Goal: Task Accomplishment & Management: Manage account settings

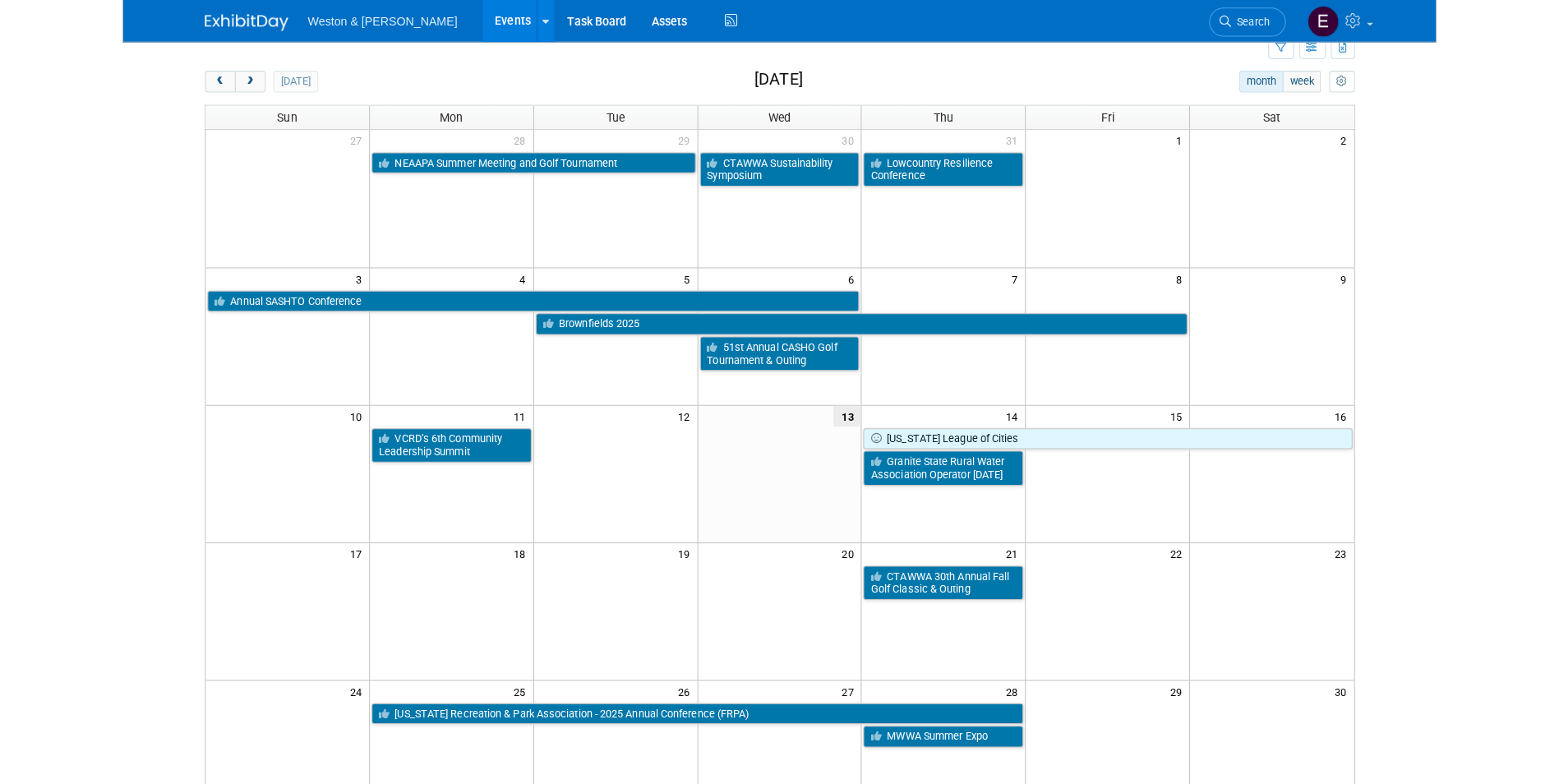
scroll to position [55, 0]
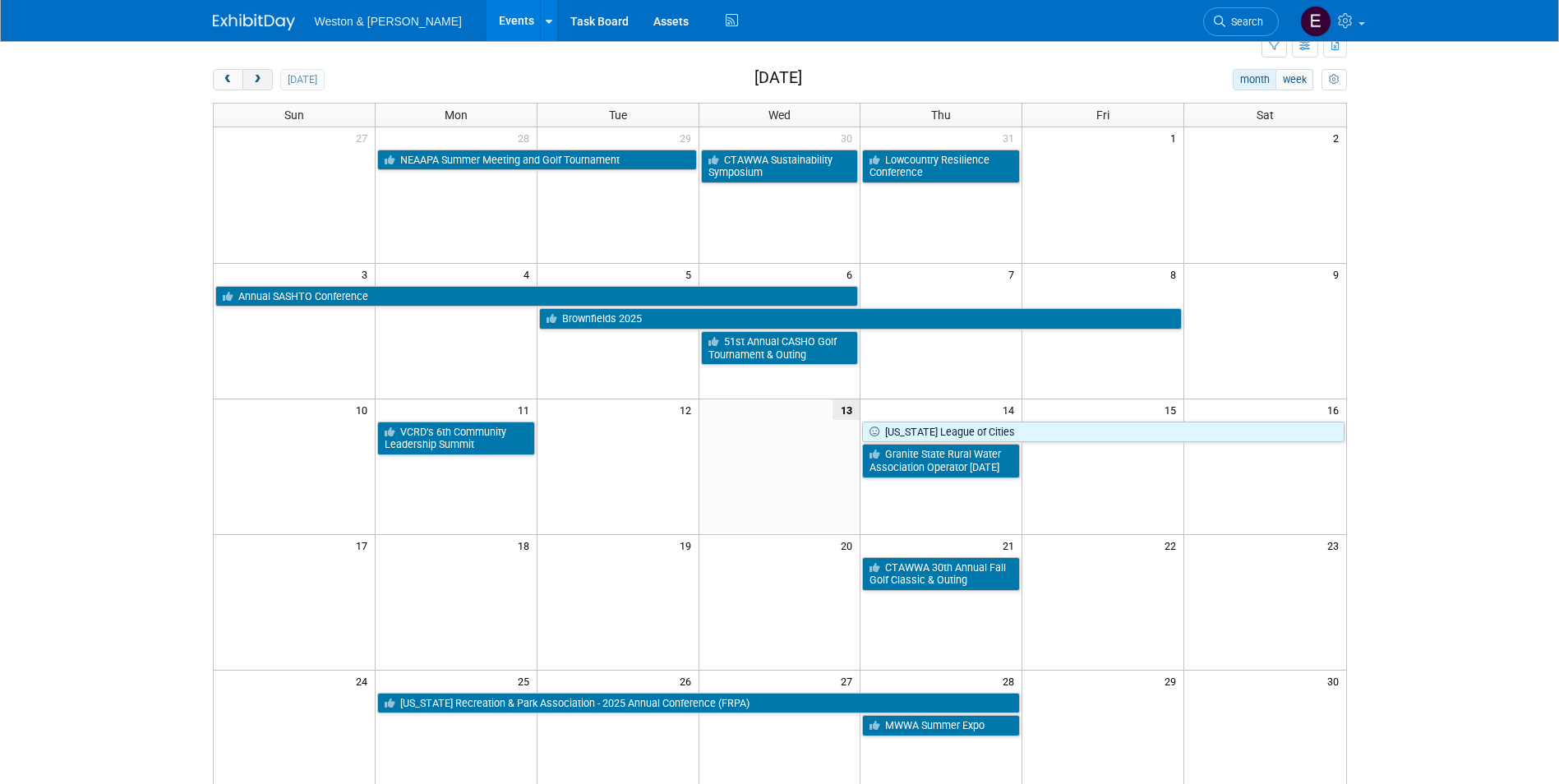
click at [259, 72] on button "next" at bounding box center [258, 80] width 31 height 22
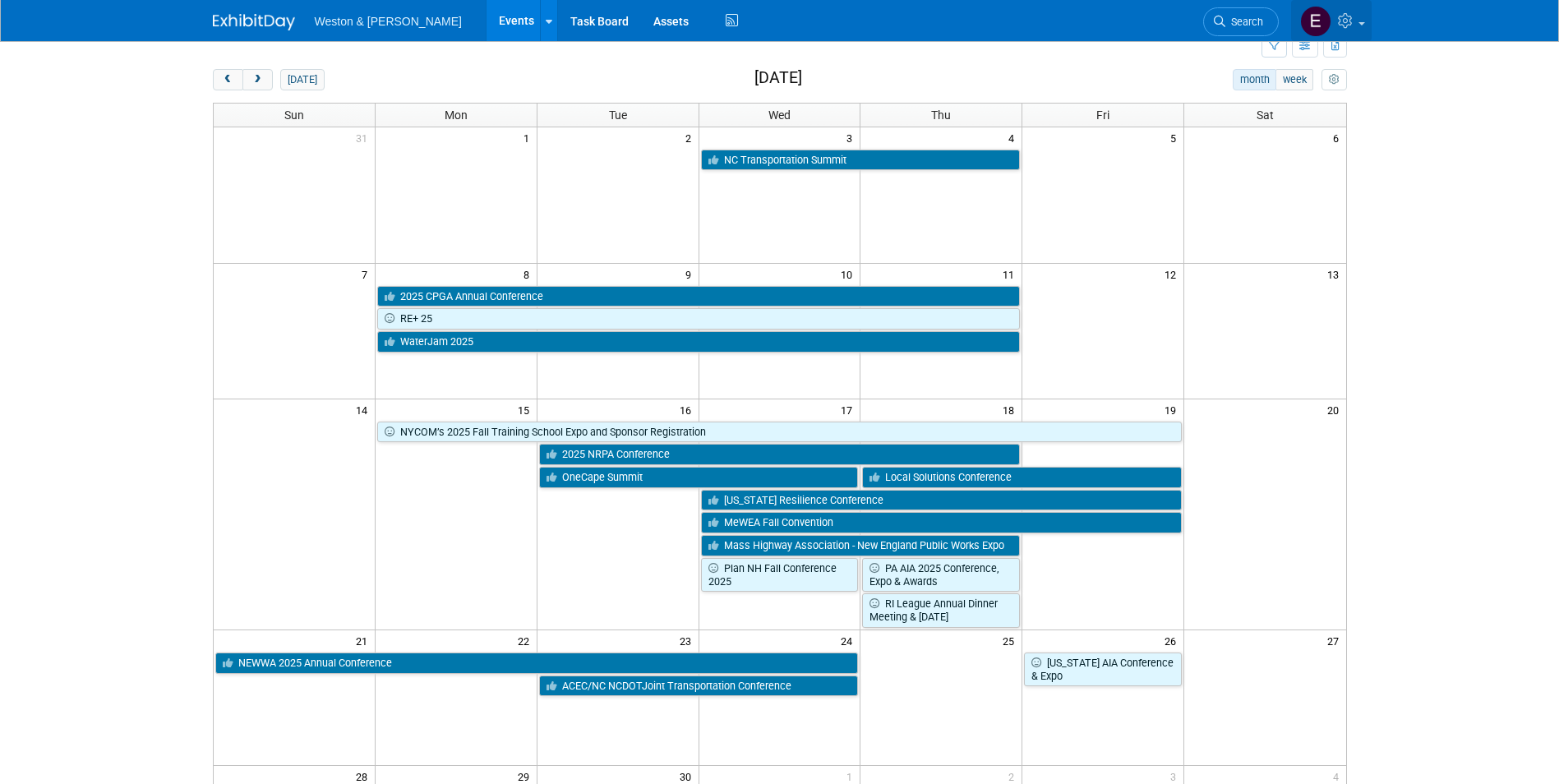
click at [1295, 27] on icon at bounding box center [1347, 21] width 19 height 15
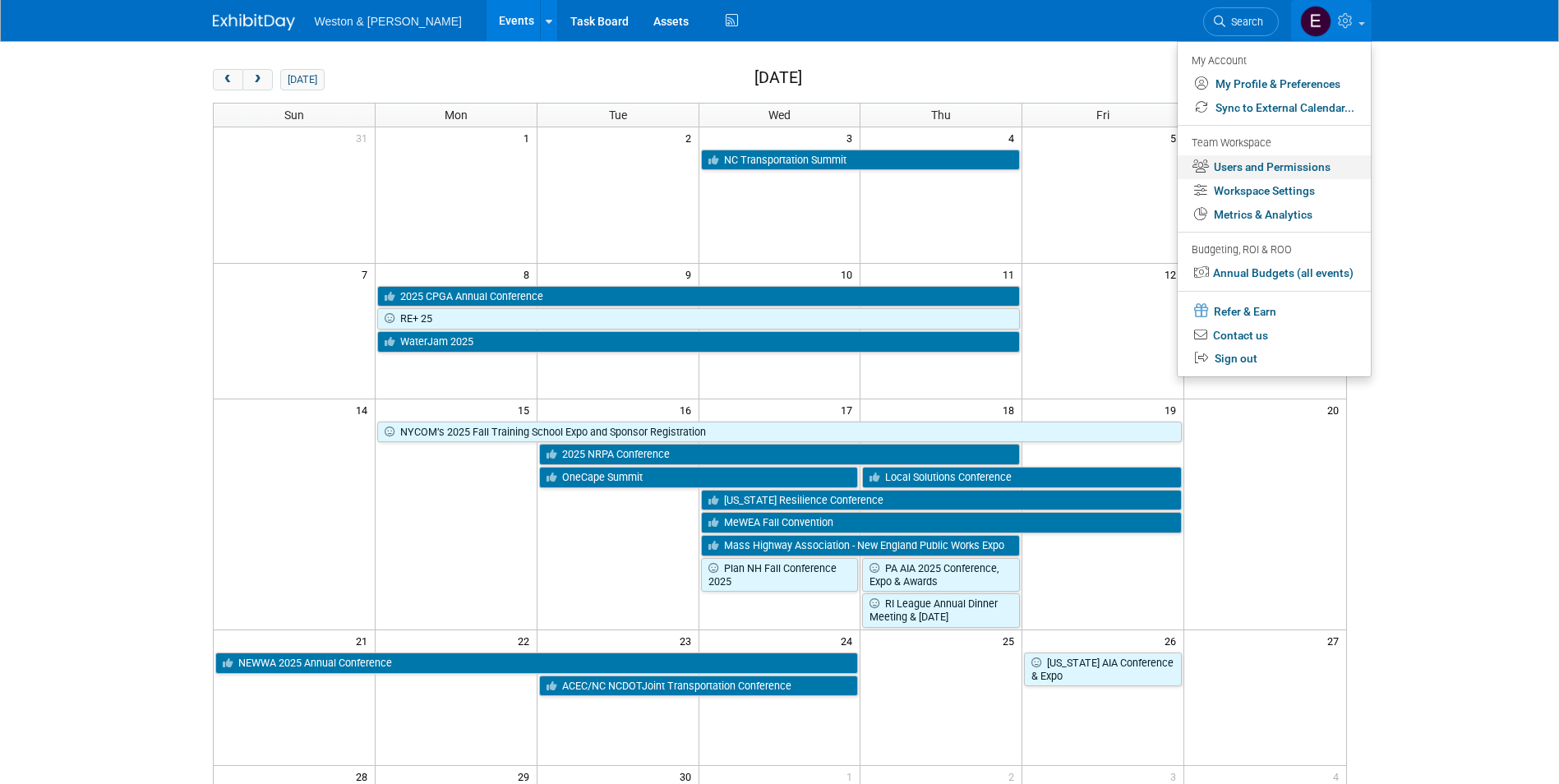
click at [1226, 175] on link "Users and Permissions" at bounding box center [1274, 167] width 193 height 24
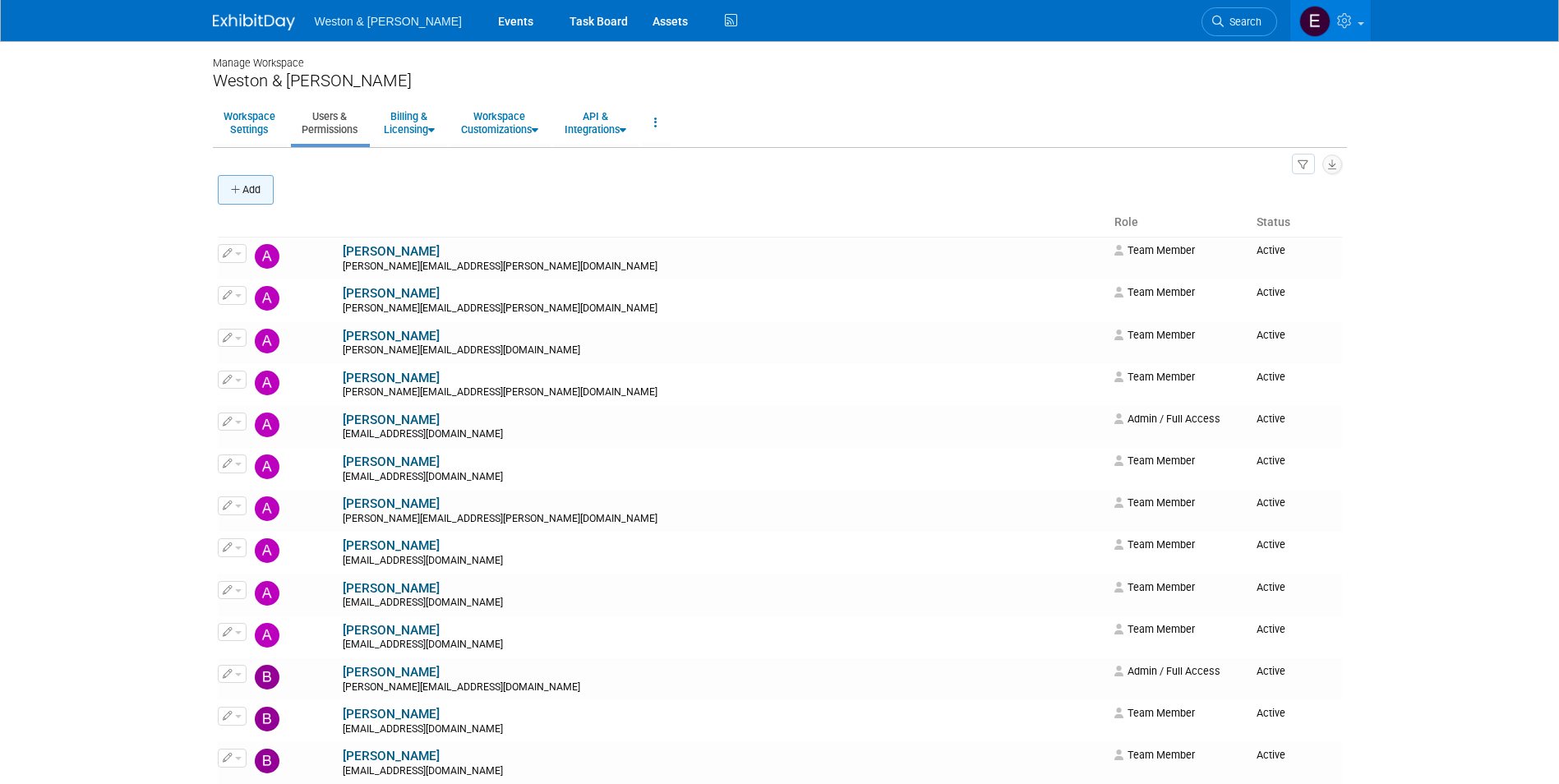
click at [243, 191] on button "Add" at bounding box center [245, 190] width 56 height 30
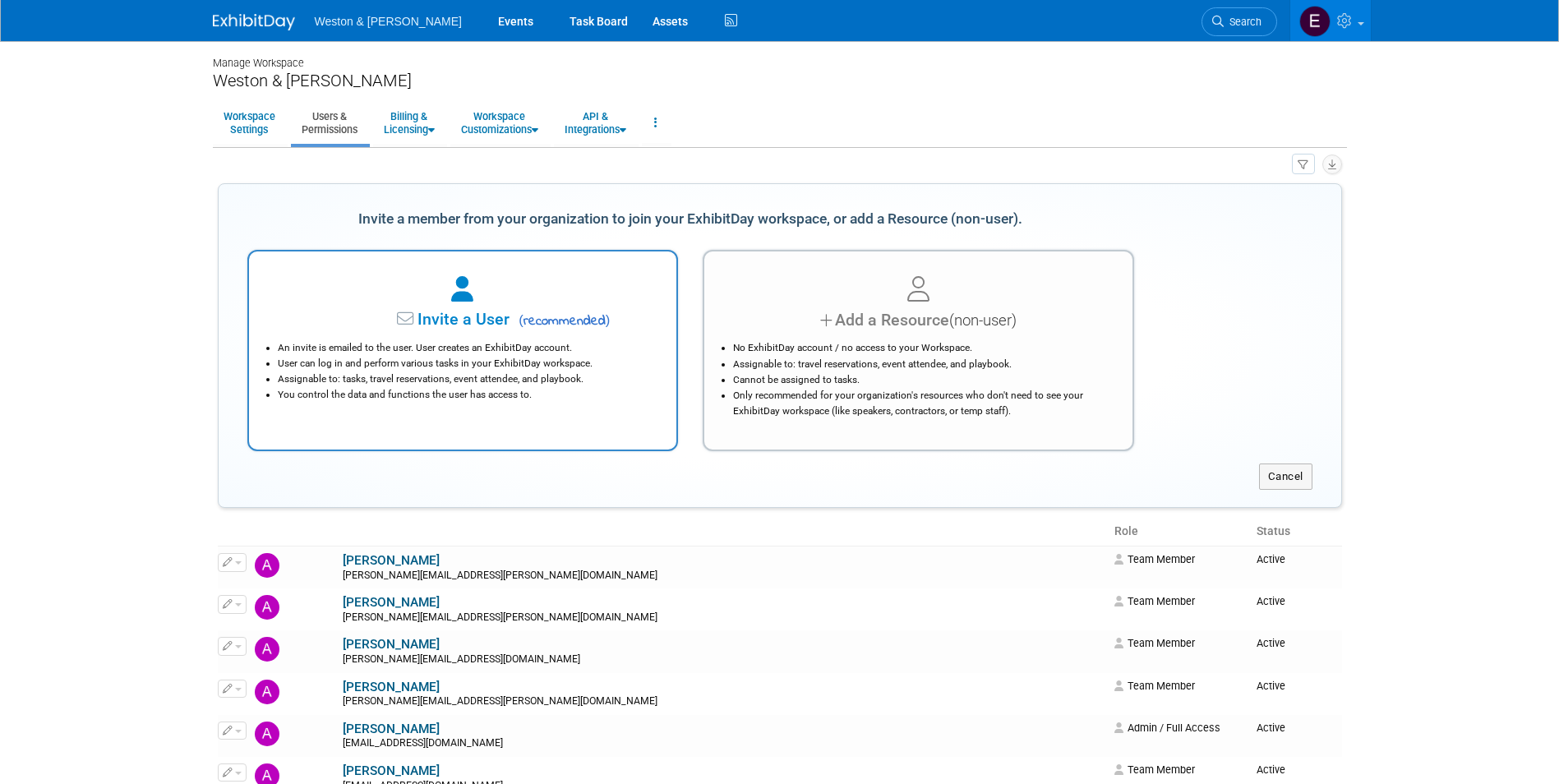
click at [592, 407] on div "Invite a User ( recommended ) An invite is emailed to the user. User creates an…" at bounding box center [462, 350] width 432 height 201
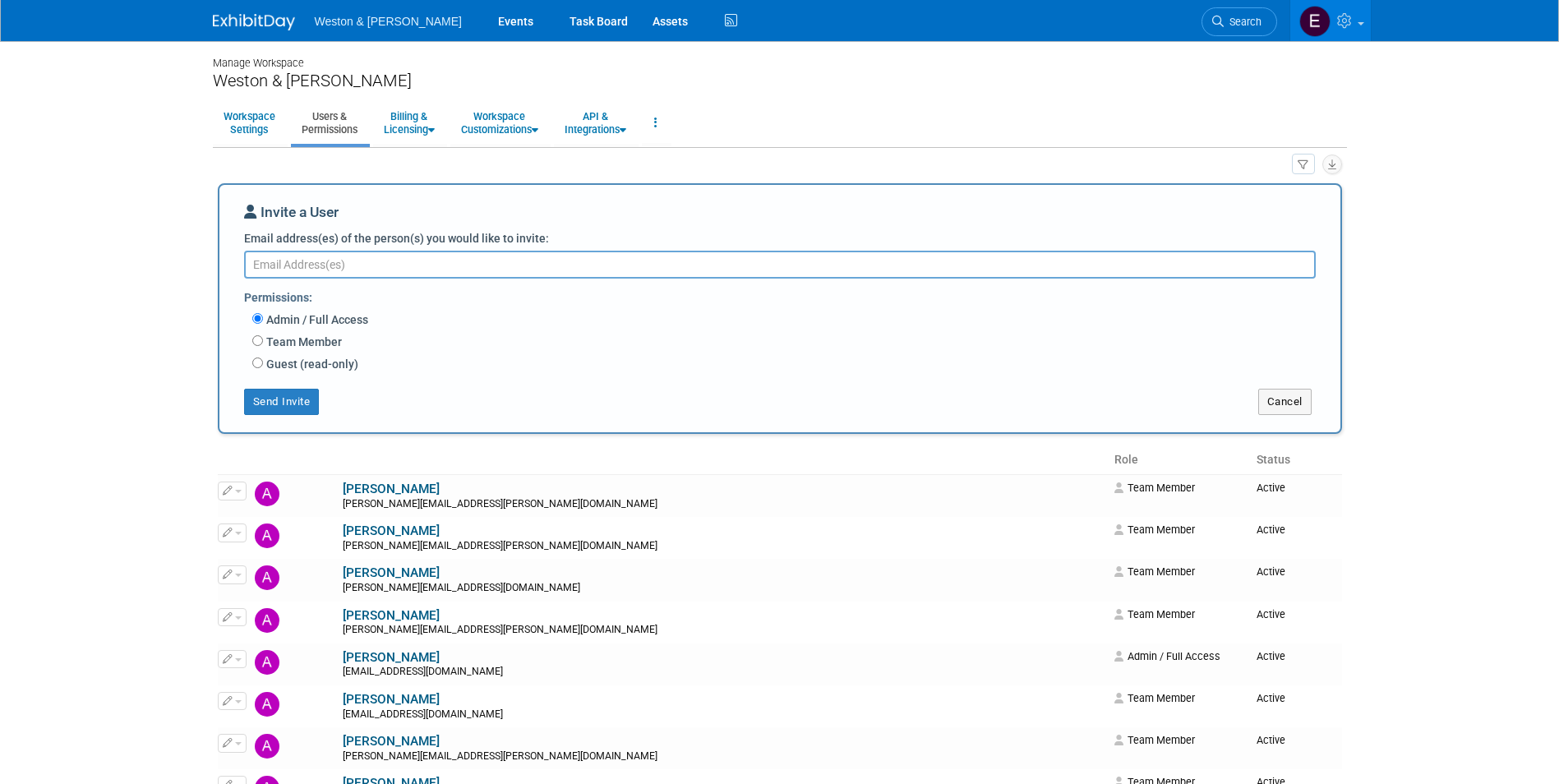
click at [298, 344] on label "Team Member" at bounding box center [302, 342] width 79 height 17
click at [263, 344] on input "Team Member" at bounding box center [257, 341] width 11 height 11
radio input "true"
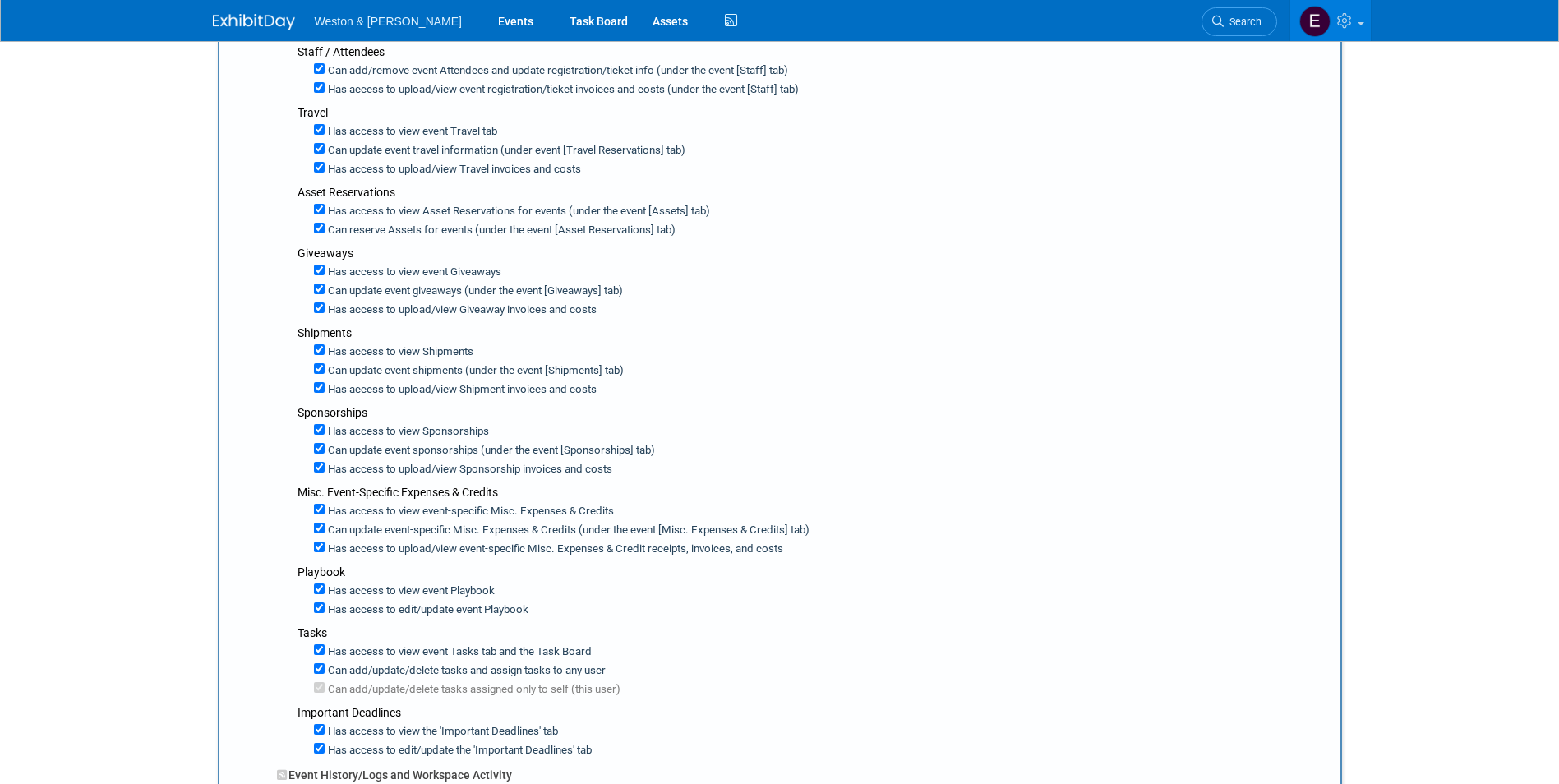
scroll to position [822, 0]
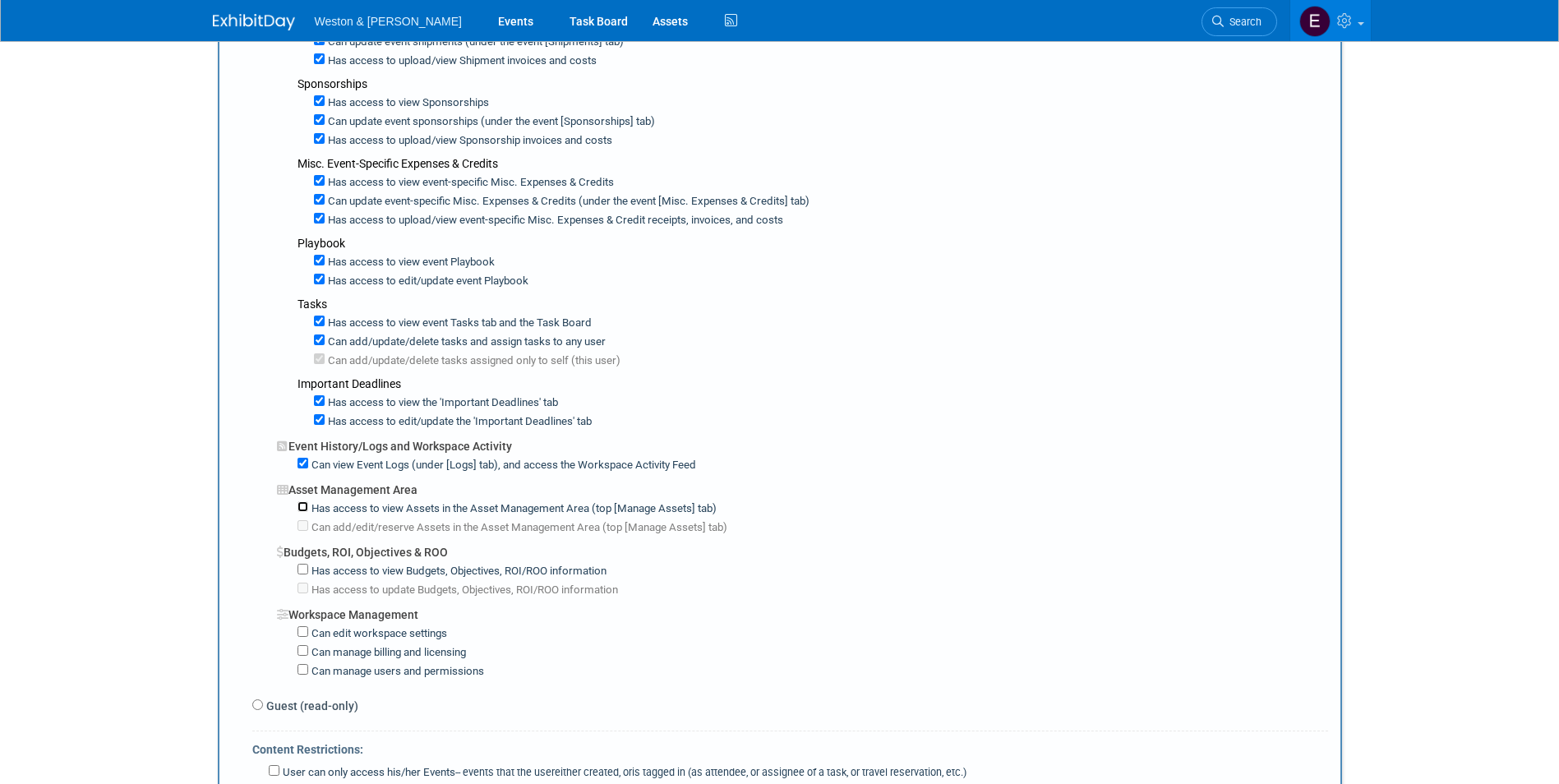
click at [307, 510] on input "Has access to view Assets in the Asset Management Area (top [Manage Assets] tab)" at bounding box center [303, 506] width 11 height 11
checkbox input "true"
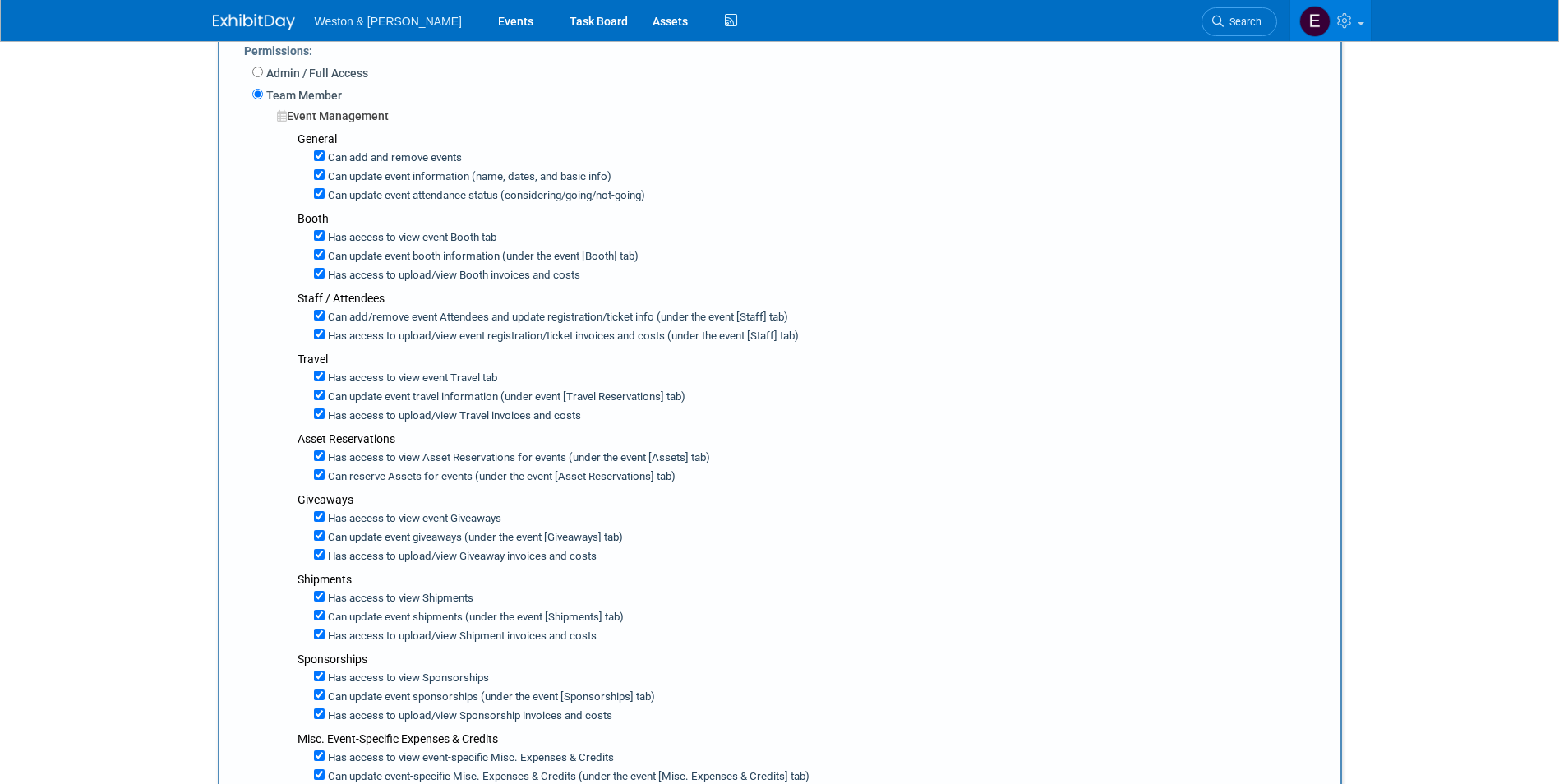
scroll to position [82, 0]
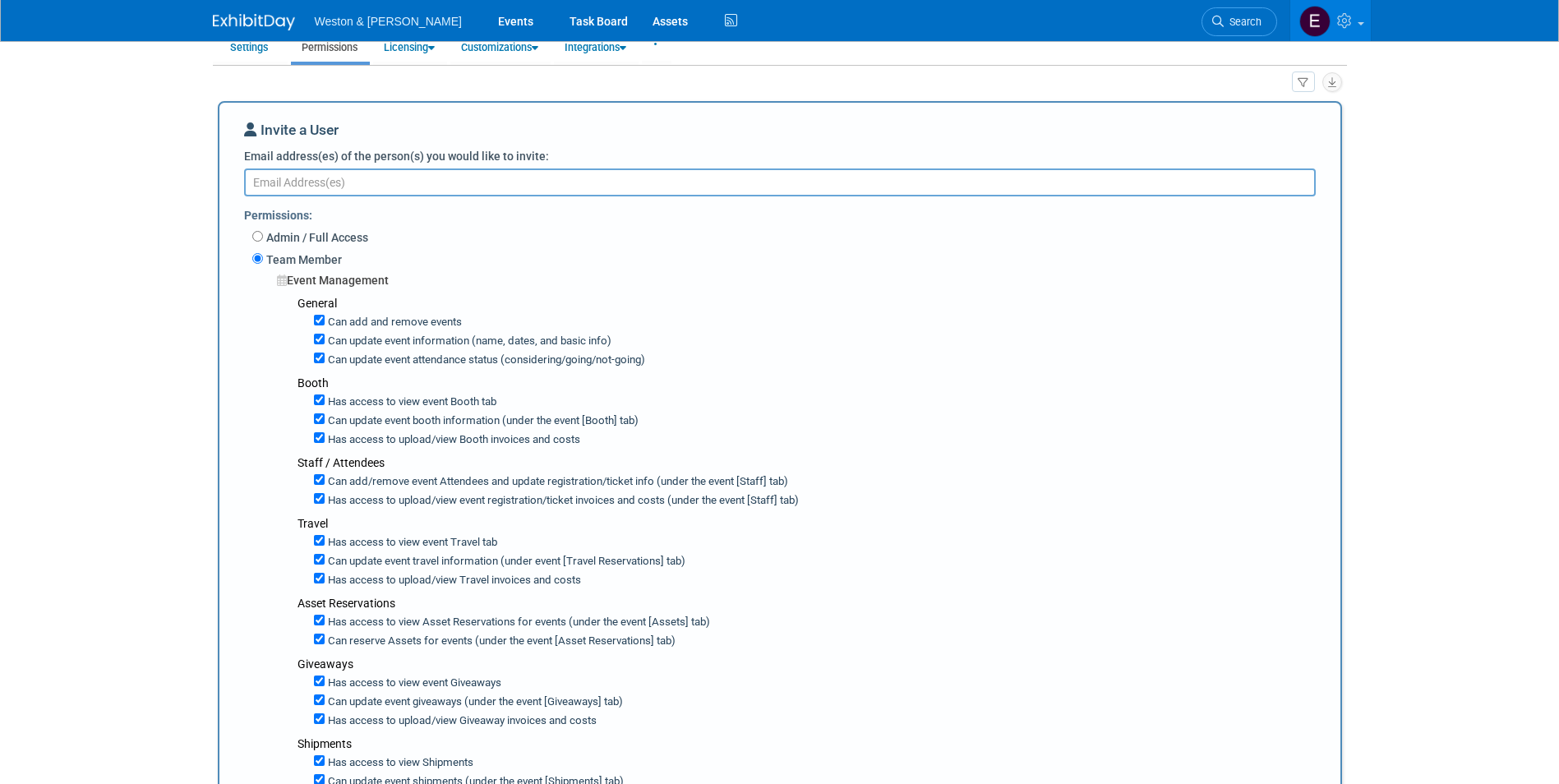
click at [264, 177] on textarea "Email address(es) of the person(s) you would like to invite:" at bounding box center [780, 182] width 1072 height 28
click at [305, 182] on textarea "Email address(es) of the person(s) you would like to invite:" at bounding box center [780, 182] width 1072 height 28
paste textarea "[PERSON_NAME][EMAIL_ADDRESS][DOMAIN_NAME]"
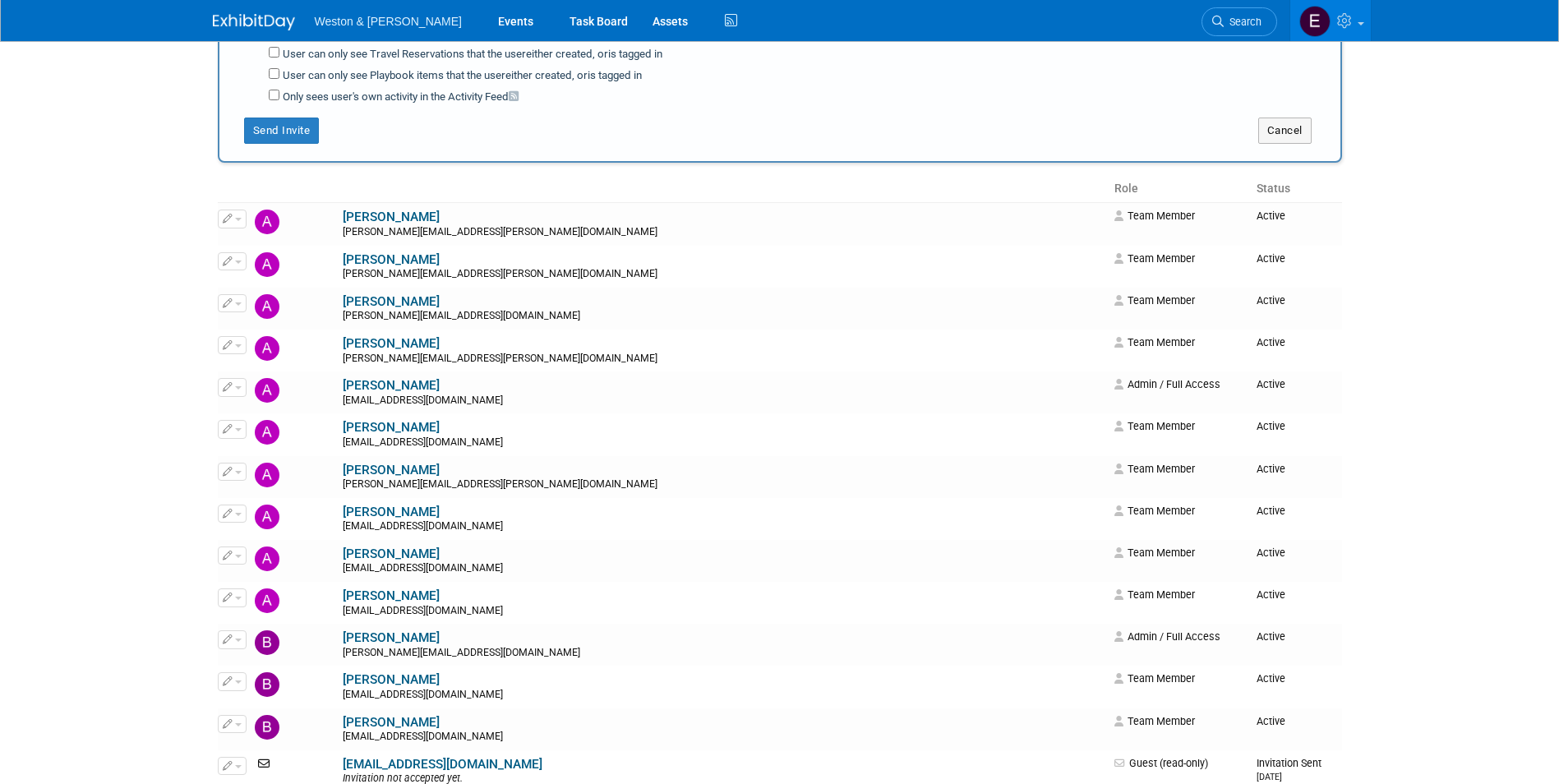
scroll to position [1397, 0]
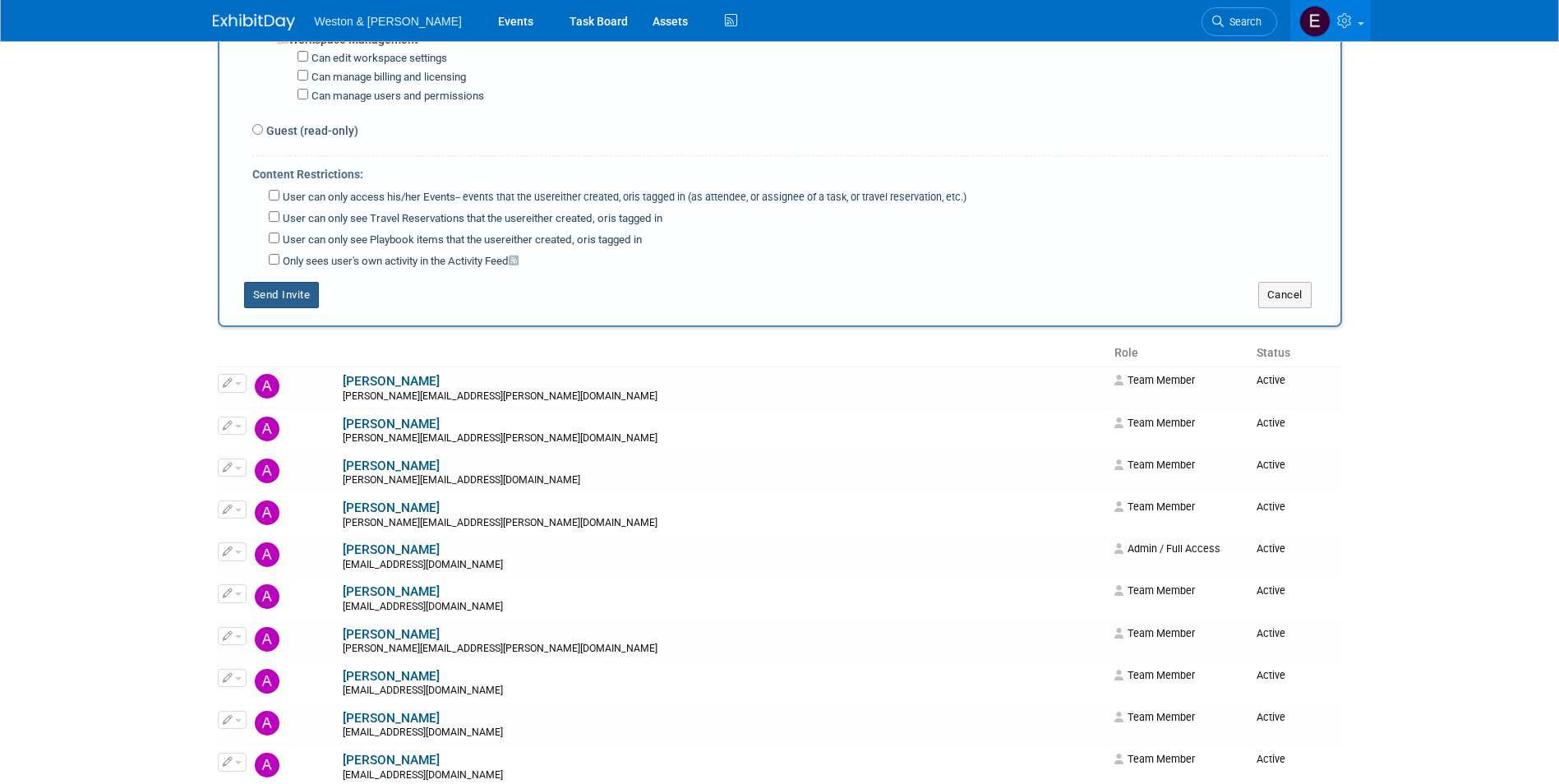
type textarea "[PERSON_NAME][EMAIL_ADDRESS][DOMAIN_NAME]"
click at [290, 299] on button "Send Invite" at bounding box center [282, 295] width 75 height 27
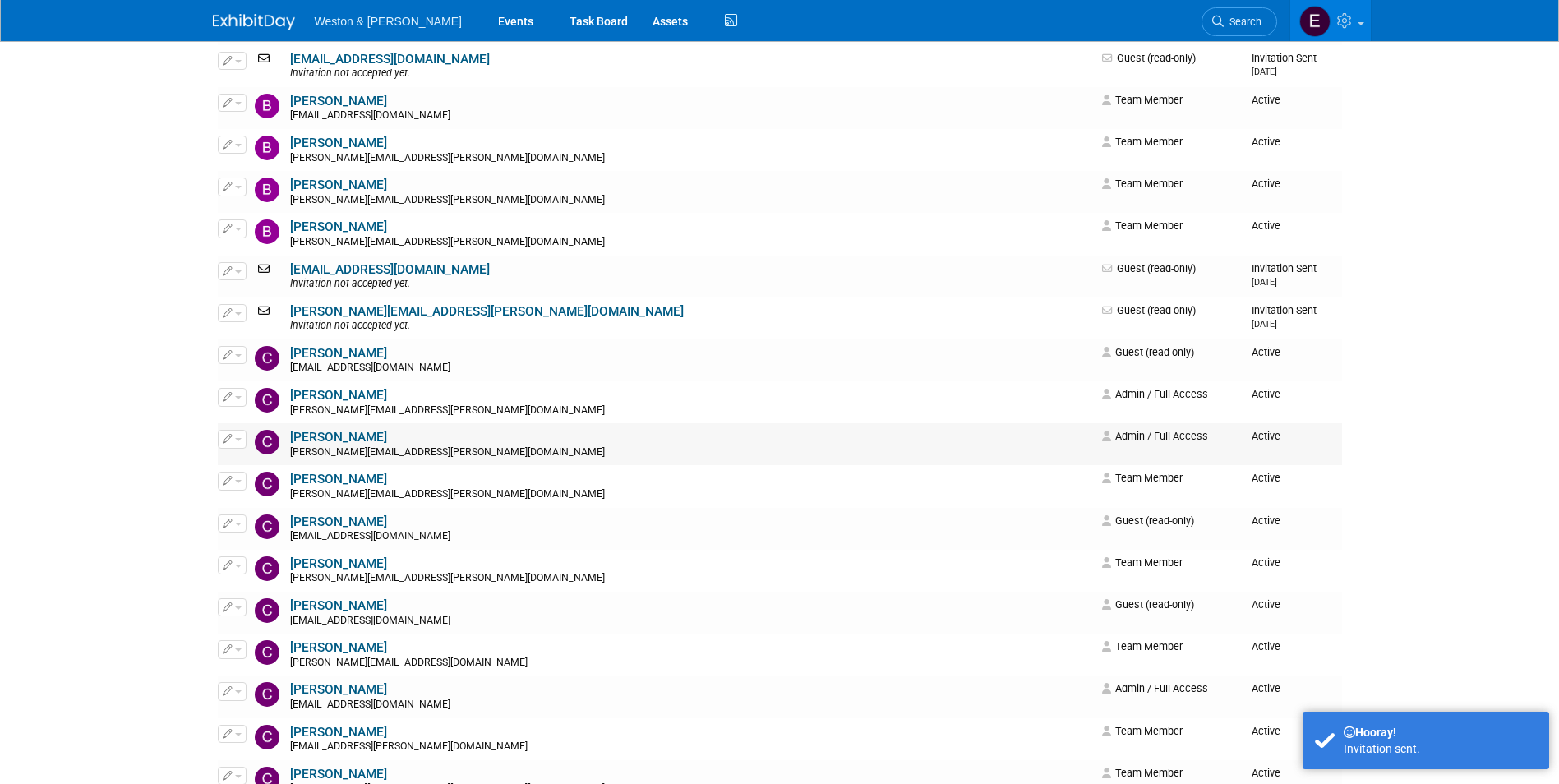
scroll to position [986, 0]
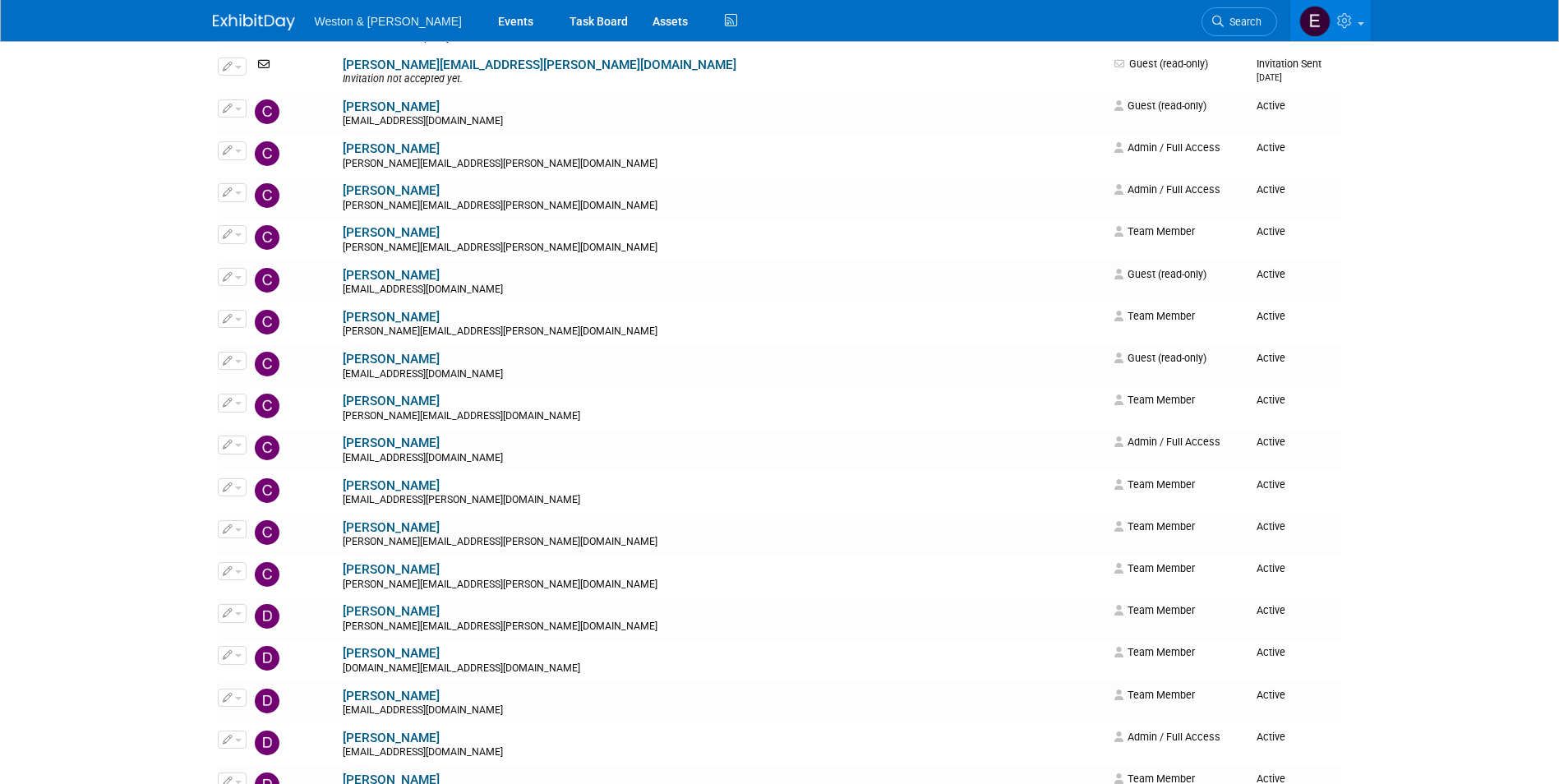
click at [298, 28] on div at bounding box center [264, 15] width 102 height 31
click at [286, 27] on img at bounding box center [254, 22] width 82 height 17
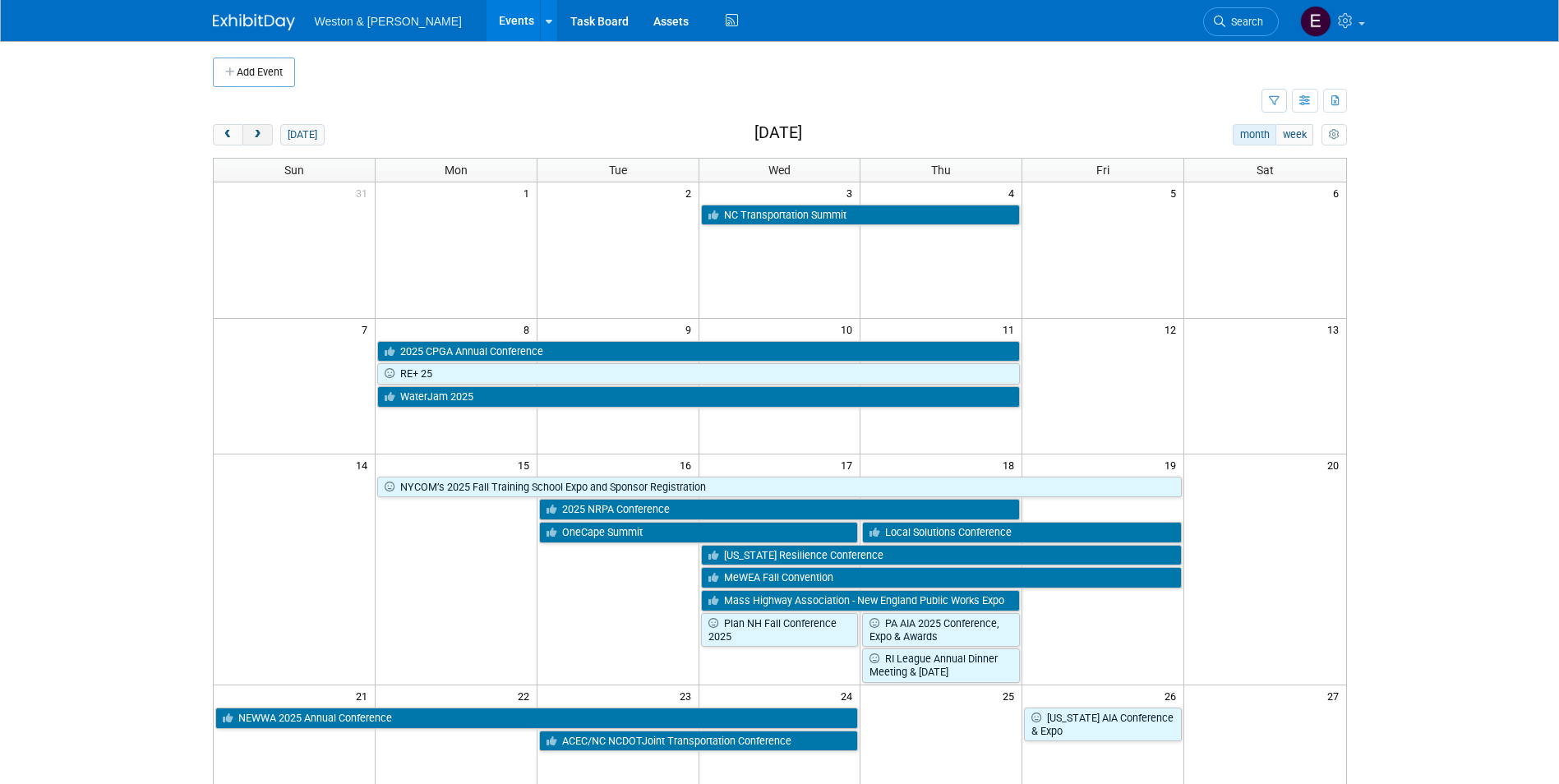
click at [269, 137] on button "next" at bounding box center [258, 135] width 31 height 22
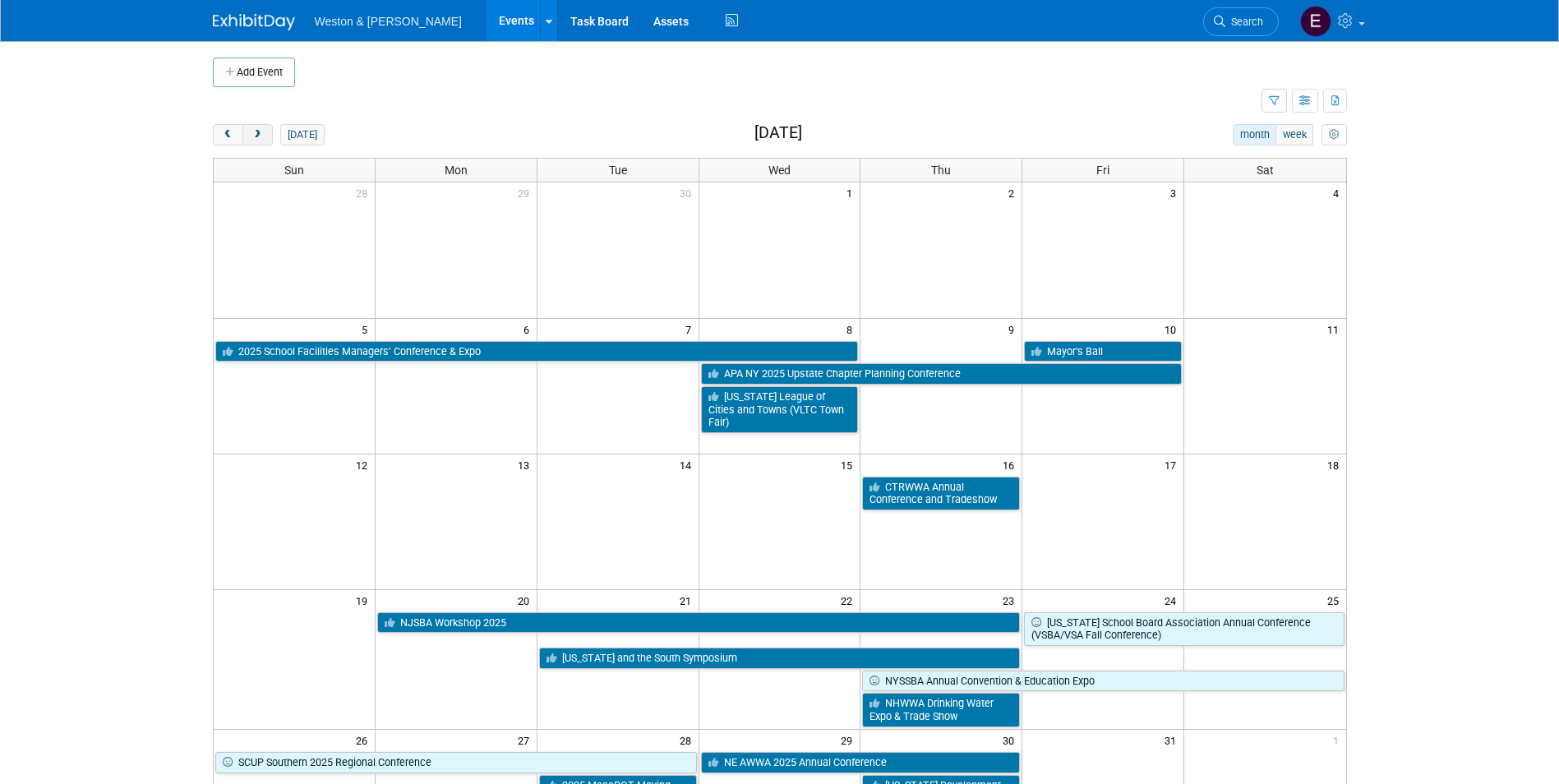
click at [269, 137] on button "next" at bounding box center [258, 135] width 31 height 22
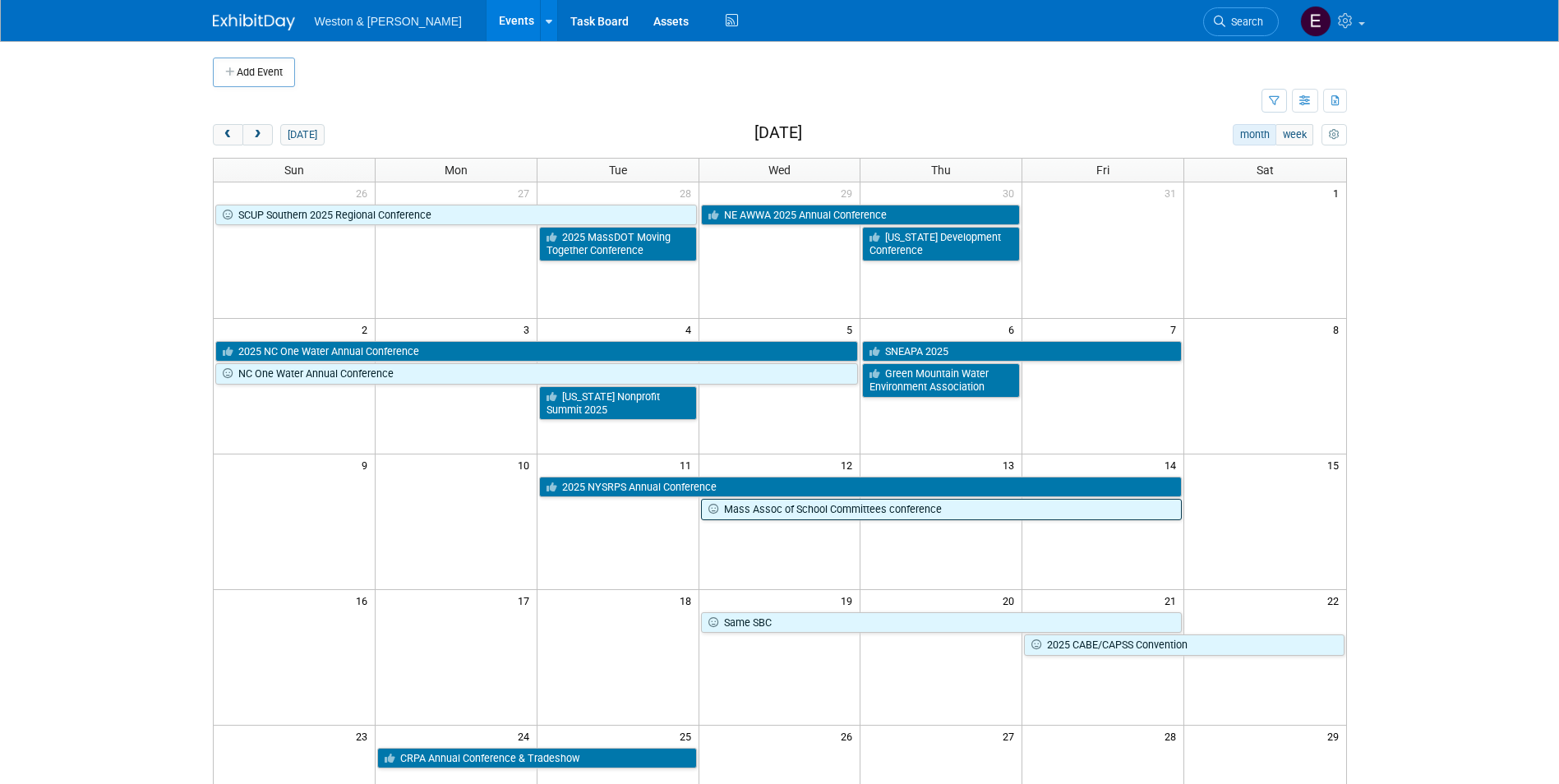
scroll to position [246, 0]
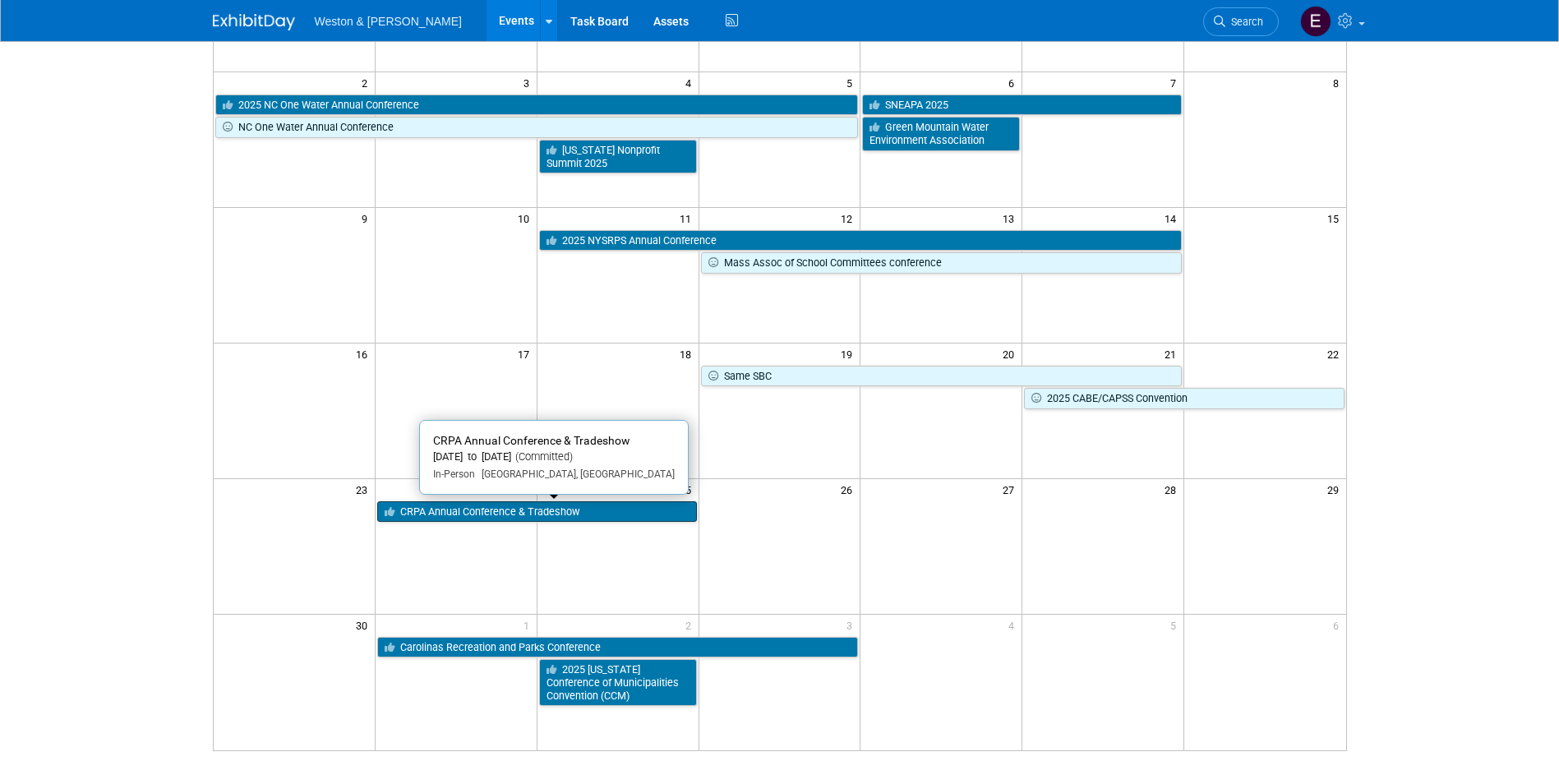
click at [574, 515] on link "CRPA Annual Conference & Tradeshow" at bounding box center [537, 512] width 320 height 22
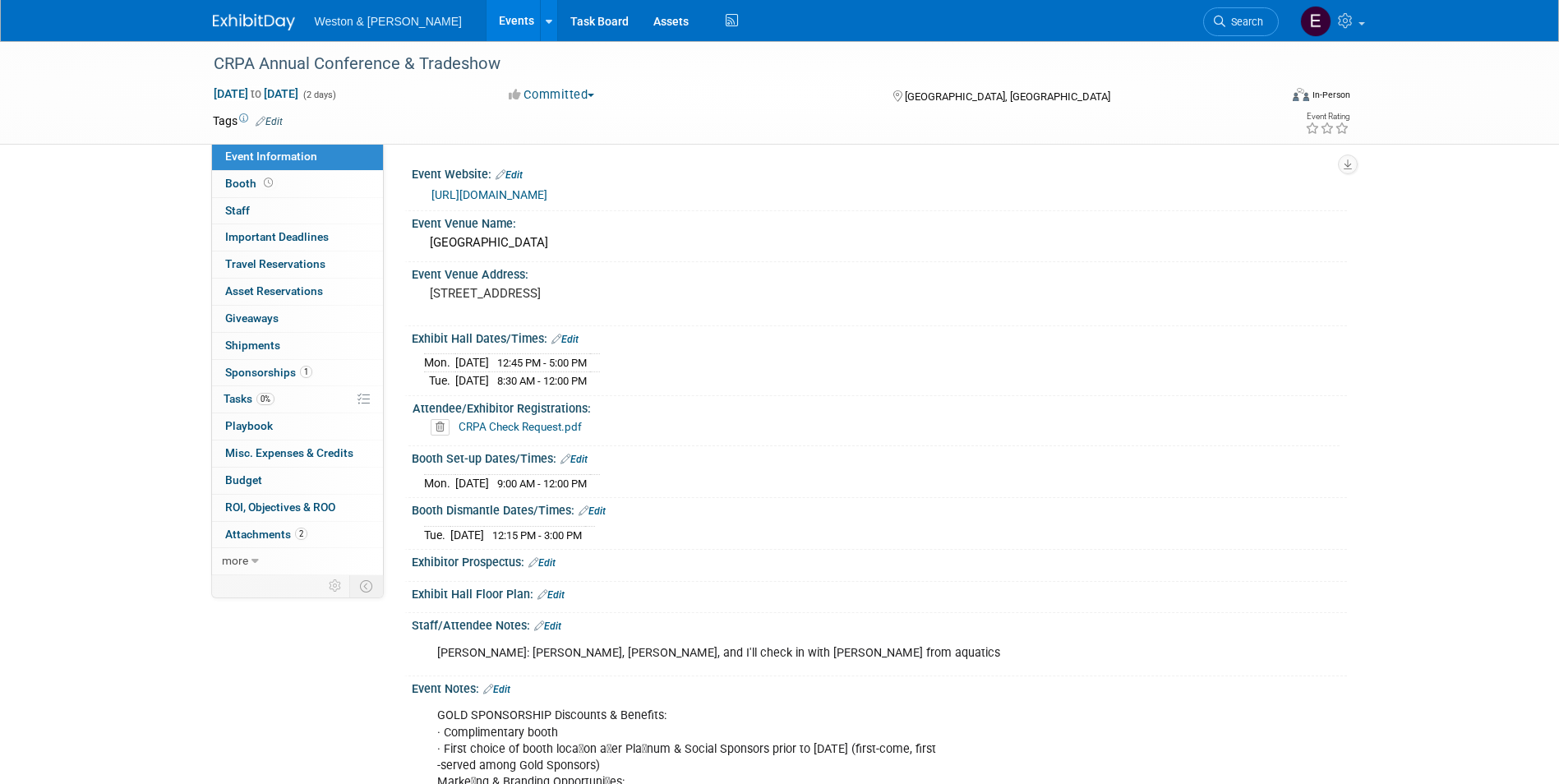
click at [471, 188] on link "https://crpa.com/conference/exhibit" at bounding box center [490, 195] width 116 height 13
